Goal: Information Seeking & Learning: Learn about a topic

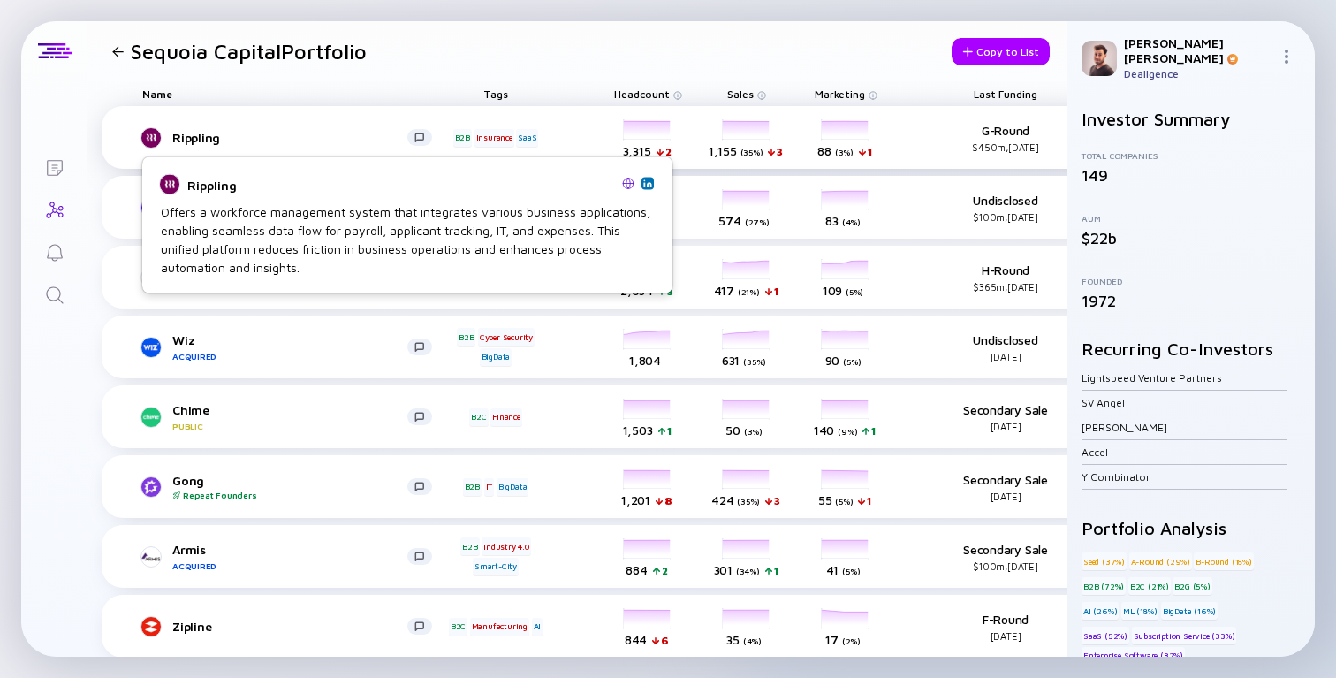
click at [189, 149] on div "Rippling B2B Insurance SaaS headcount-rippling 3,315 2 Headcount salesColumn-ri…" at bounding box center [726, 137] width 1248 height 63
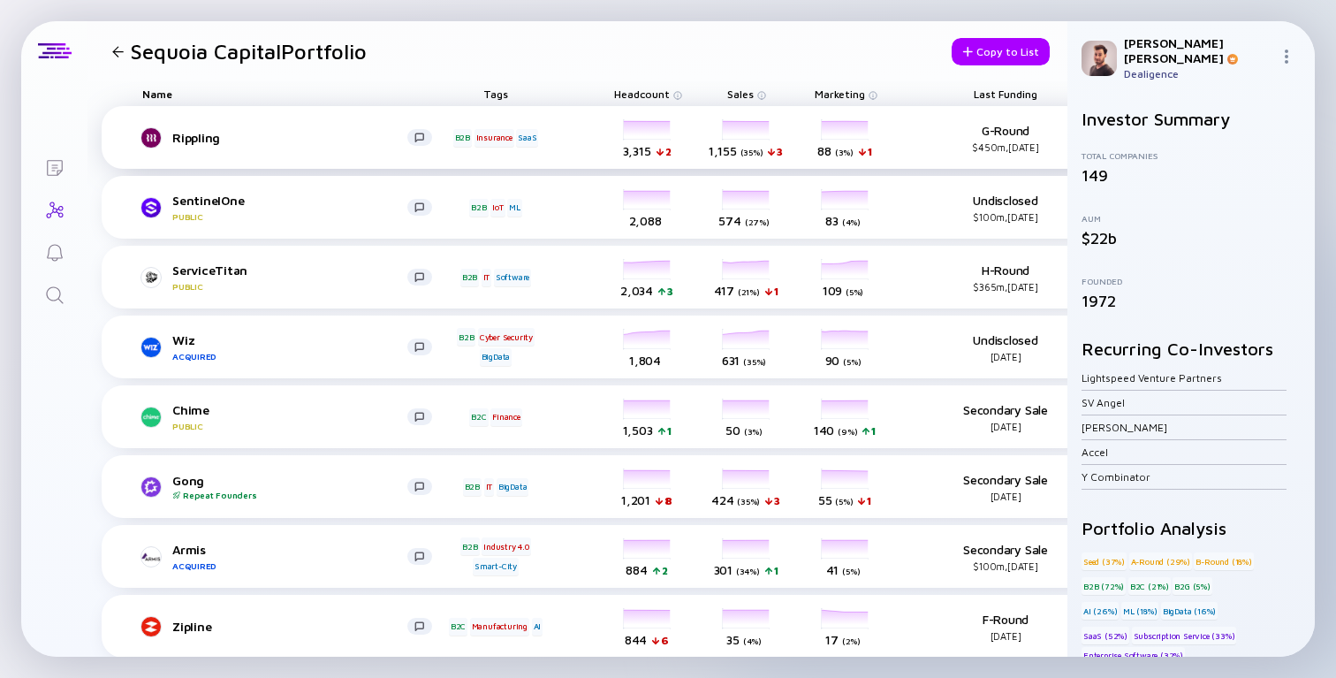
click at [189, 146] on link "Rippling" at bounding box center [294, 137] width 304 height 21
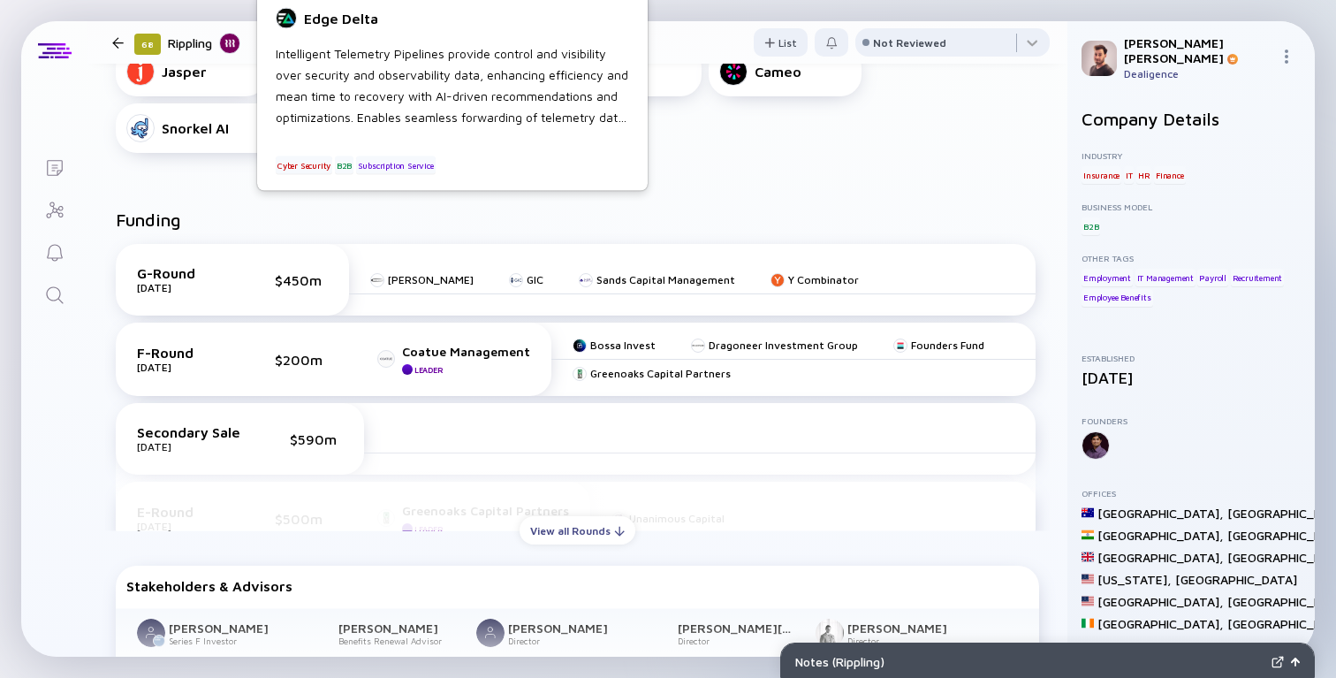
scroll to position [775, 0]
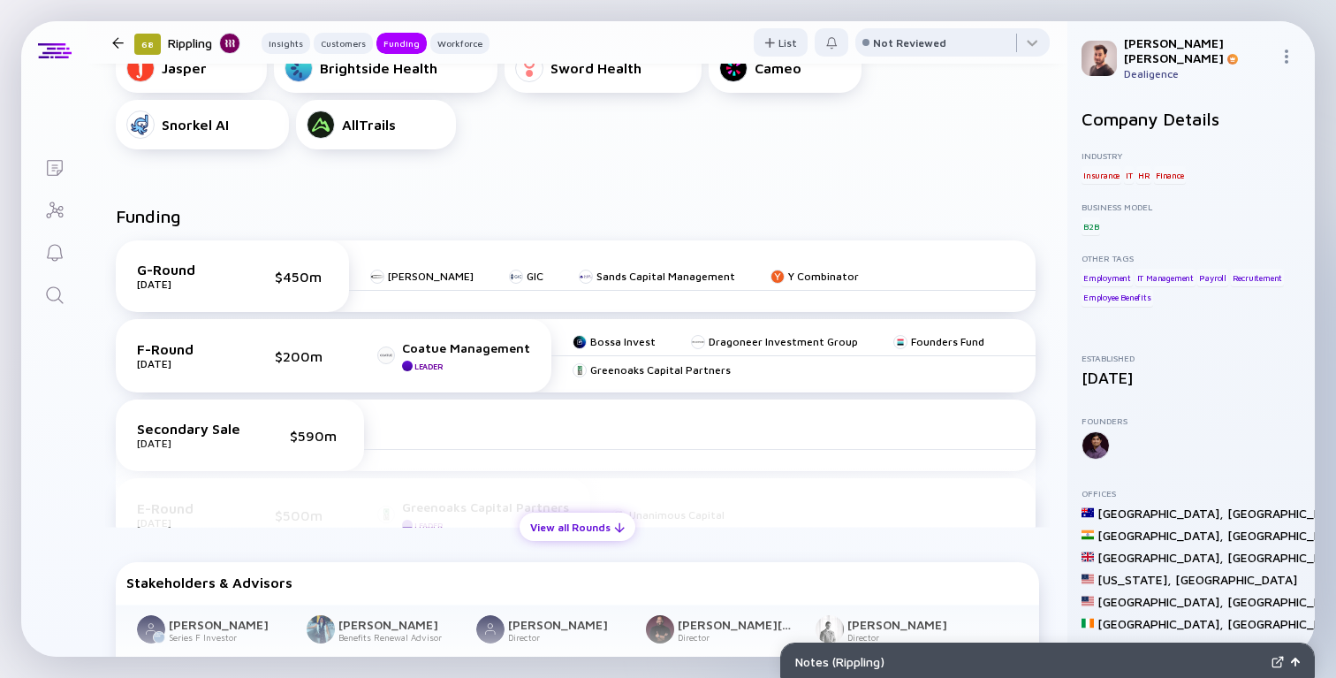
click at [565, 529] on div "View all Rounds" at bounding box center [578, 526] width 116 height 27
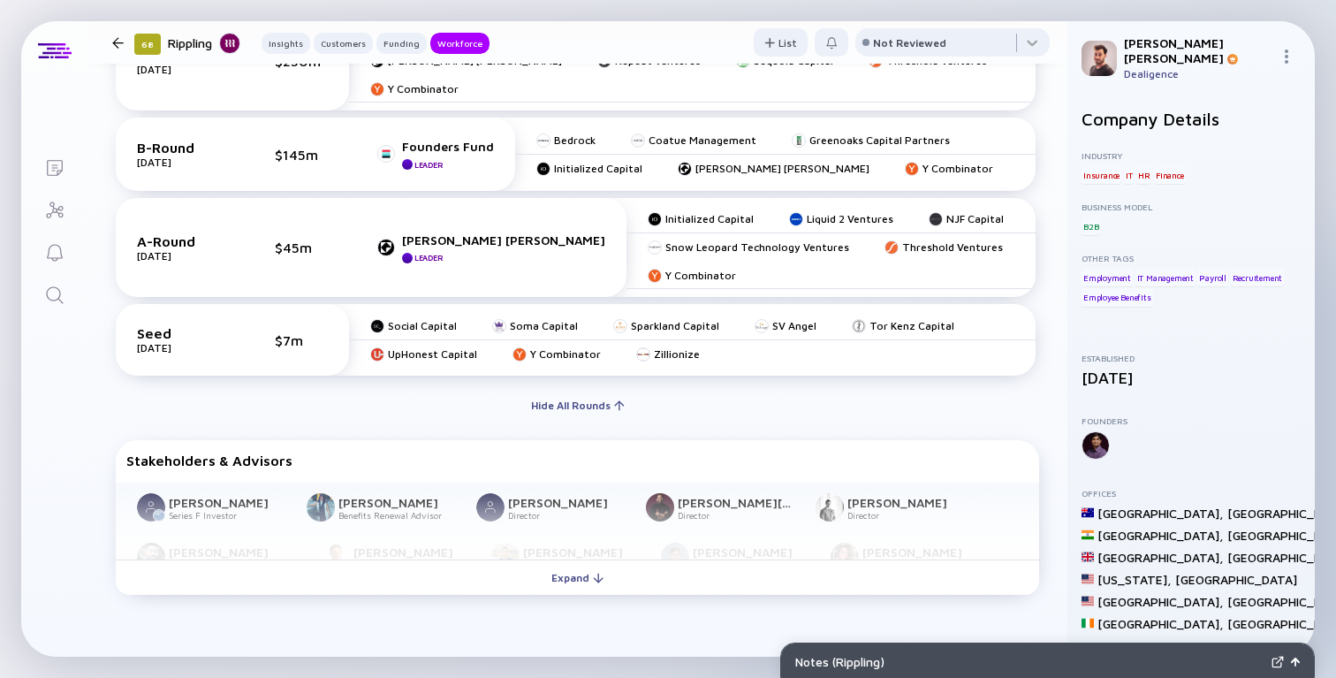
scroll to position [1253, 0]
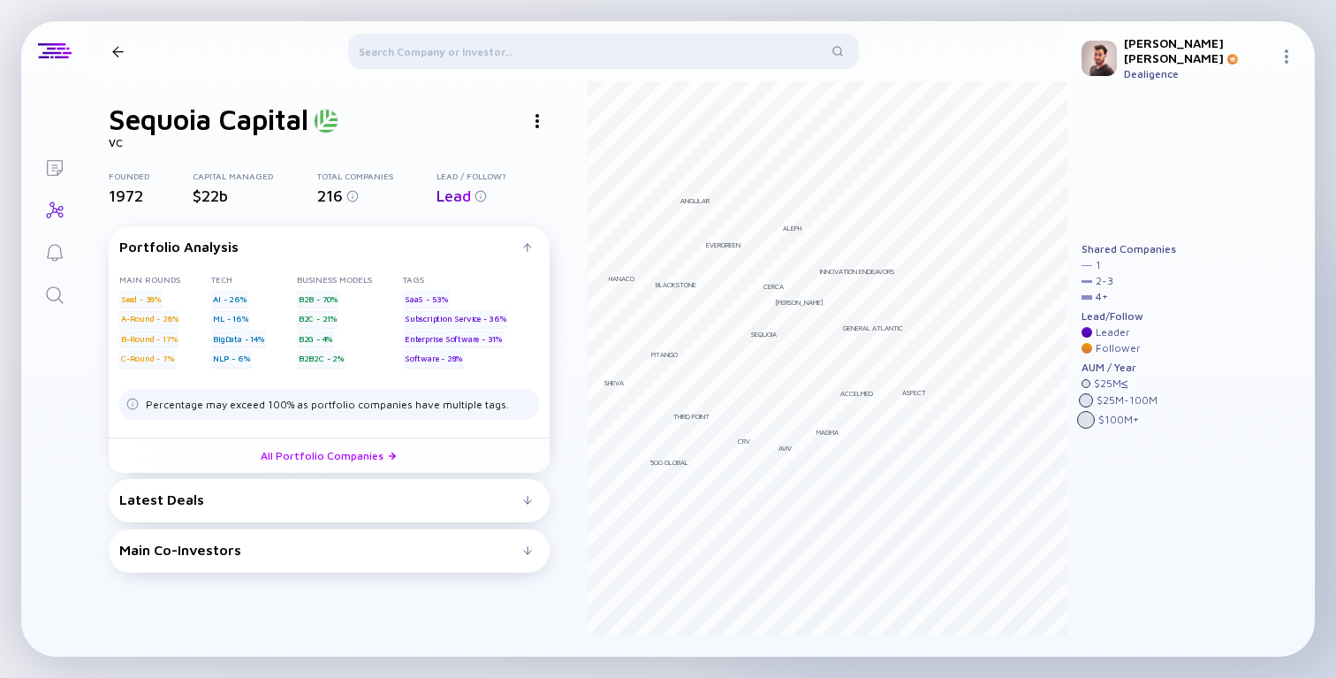
click at [284, 520] on div "Latest Deals Irregular [DATE] B2B A-Round IT howie [DATE] Seed Haivivi [DATE] A…" at bounding box center [329, 500] width 441 height 43
click at [267, 497] on div "Latest Deals" at bounding box center [321, 499] width 404 height 16
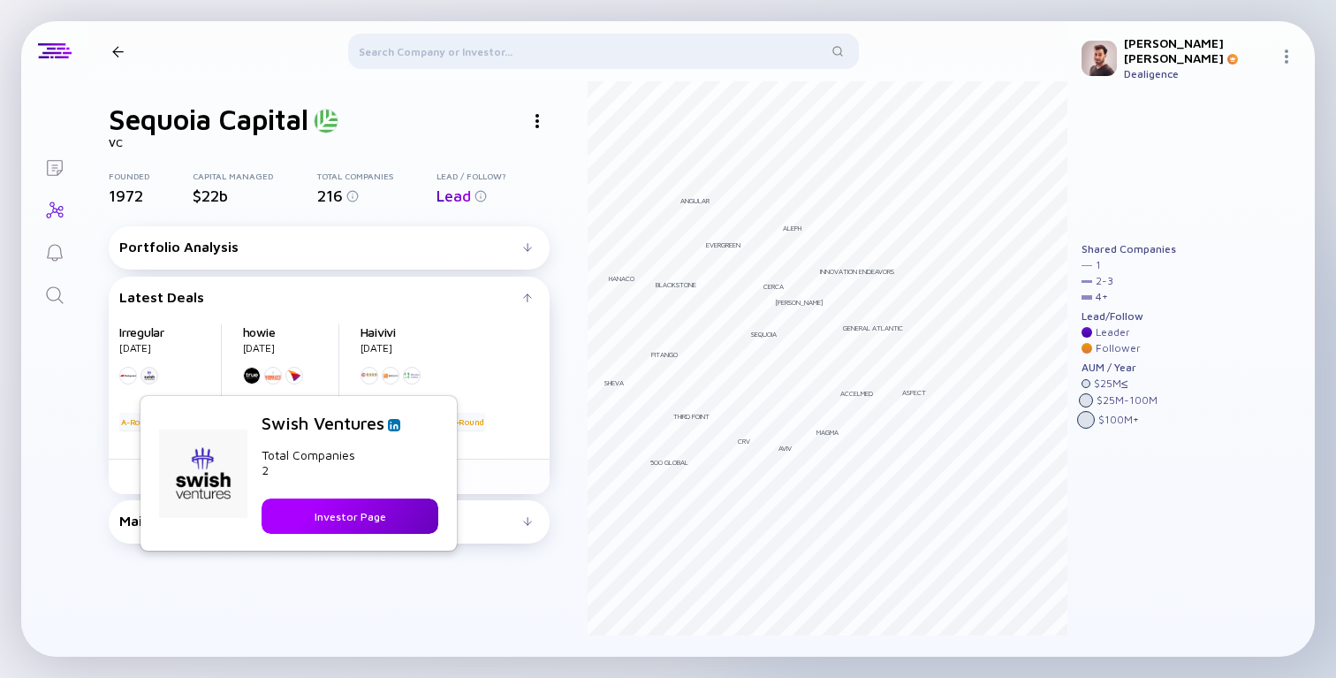
click at [273, 513] on button "Investor Page" at bounding box center [350, 515] width 177 height 35
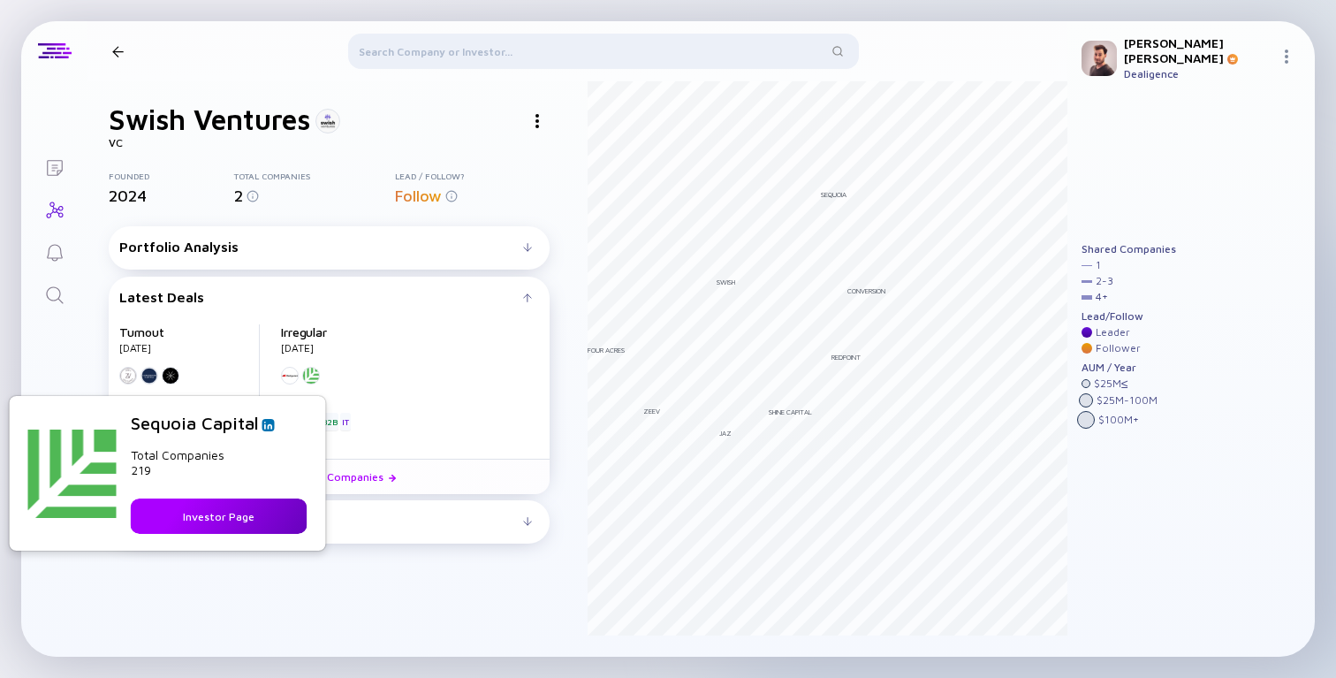
click at [203, 505] on div "Investor Page" at bounding box center [218, 516] width 93 height 27
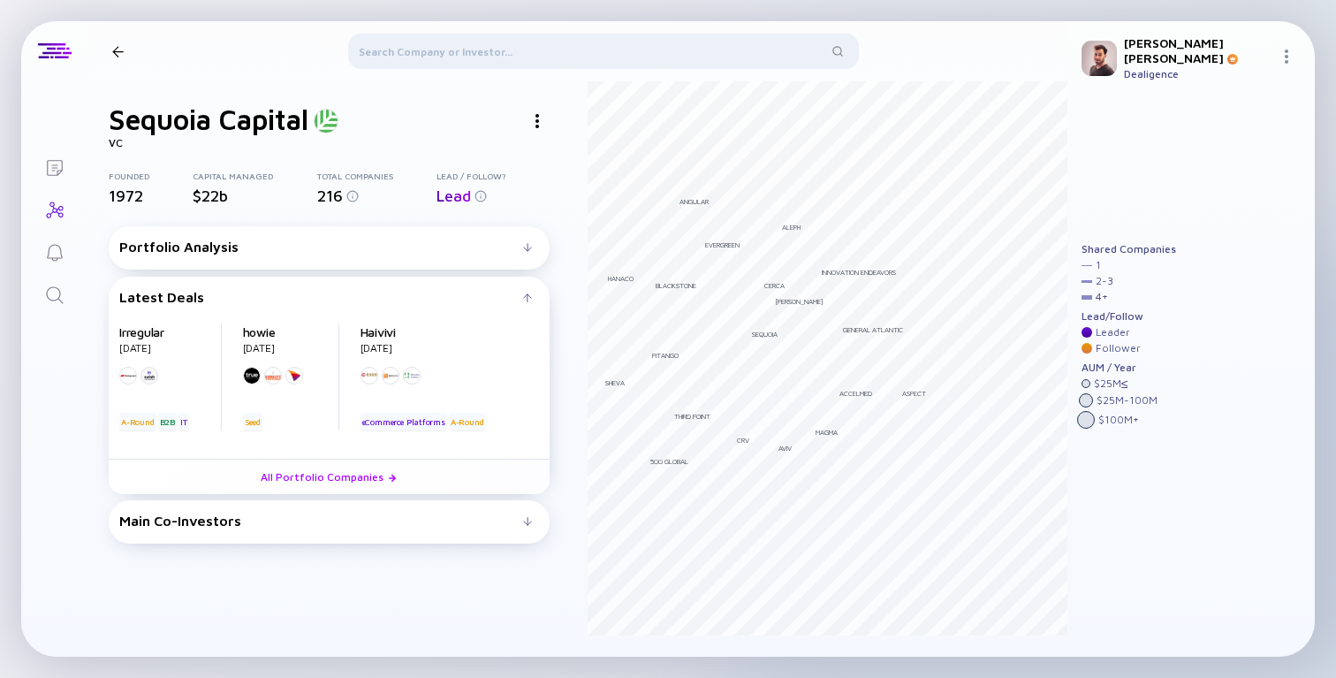
click at [393, 174] on div "Total Companies" at bounding box center [376, 176] width 119 height 11
